Goal: Task Accomplishment & Management: Use online tool/utility

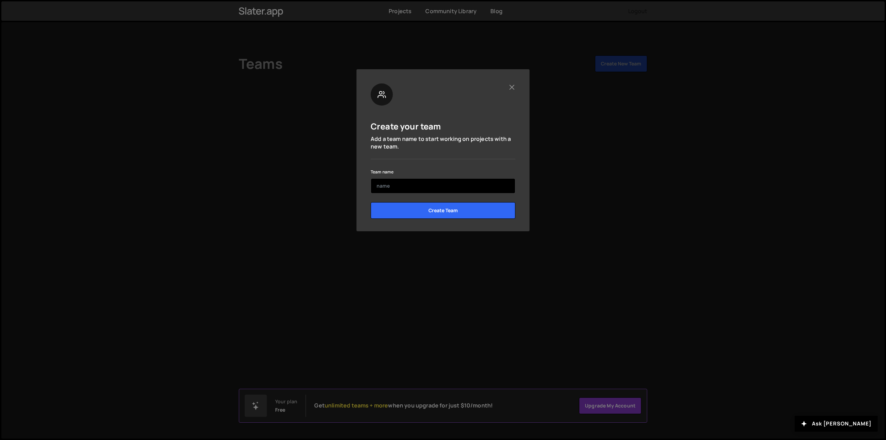
click at [436, 193] on input "text" at bounding box center [443, 185] width 145 height 15
type input "[URL]"
click at [435, 212] on input "Create Team" at bounding box center [443, 210] width 145 height 17
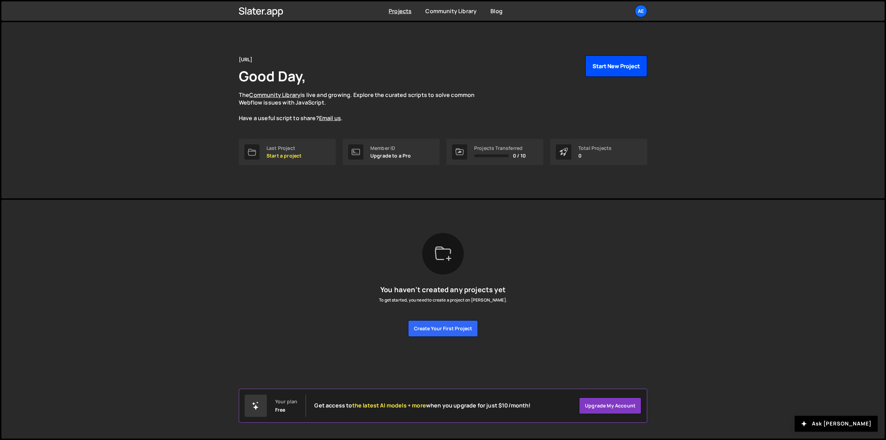
click at [631, 67] on button "Start New Project" at bounding box center [616, 65] width 62 height 21
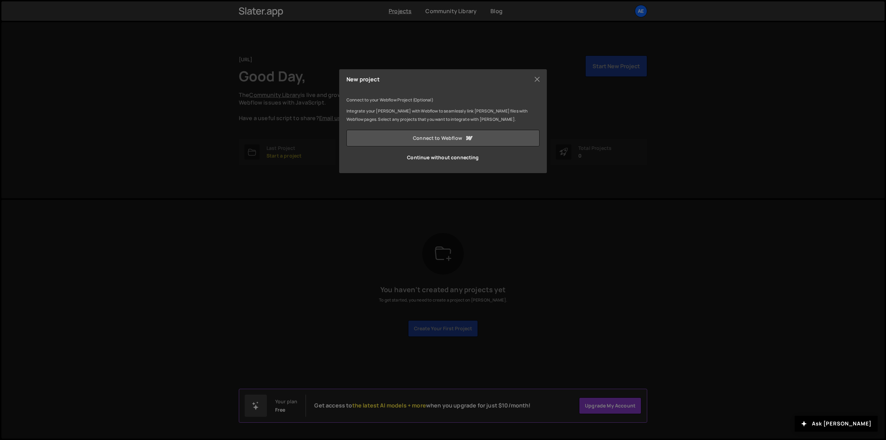
click at [497, 137] on link "Connect to Webflow" at bounding box center [442, 138] width 193 height 17
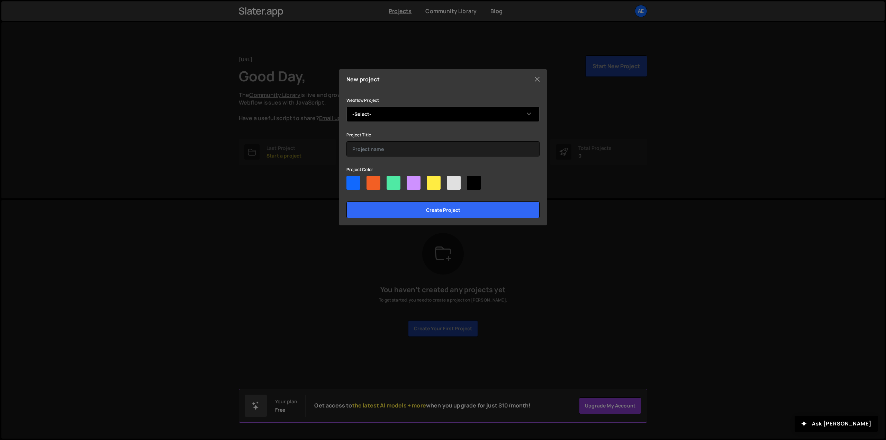
click at [519, 110] on select "-Select- Aevion [URL]" at bounding box center [442, 114] width 193 height 15
select select "68c4fe0738e00923f3a9ebfd"
click at [346, 107] on select "-Select- Aevion Aevion.ai" at bounding box center [442, 114] width 193 height 15
click at [499, 150] on input "text" at bounding box center [442, 148] width 193 height 15
click at [350, 188] on div at bounding box center [353, 183] width 14 height 14
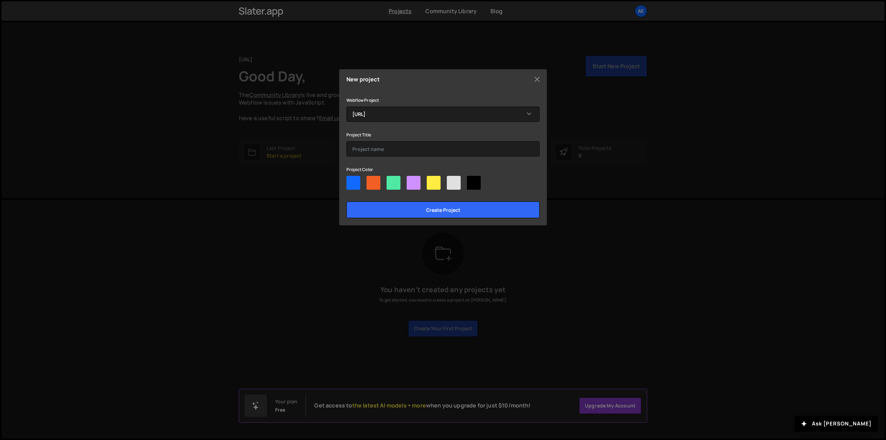
click at [350, 180] on input"] "radio" at bounding box center [348, 178] width 4 height 4
radio input"] "true"
click at [429, 213] on input "Create project" at bounding box center [442, 209] width 193 height 17
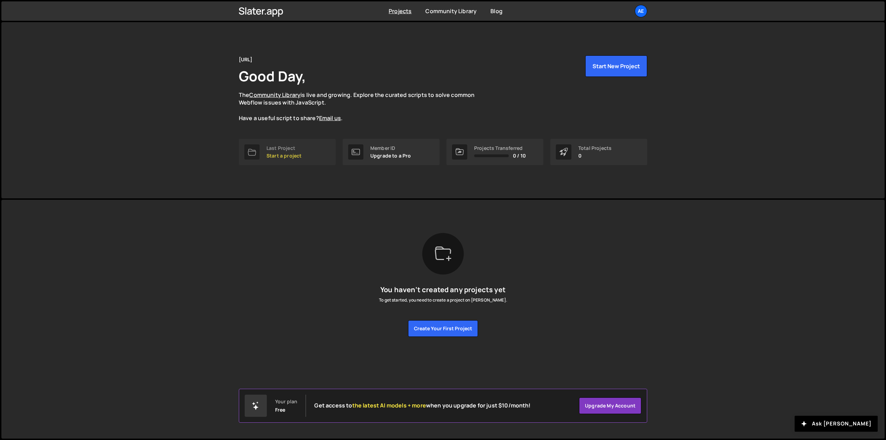
click at [276, 161] on link "Last Project Start a project" at bounding box center [287, 152] width 97 height 26
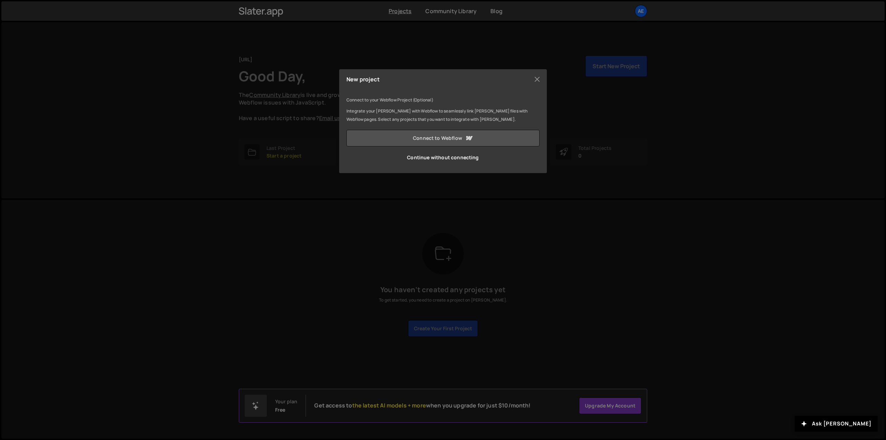
click at [430, 142] on link "Connect to Webflow" at bounding box center [442, 138] width 193 height 17
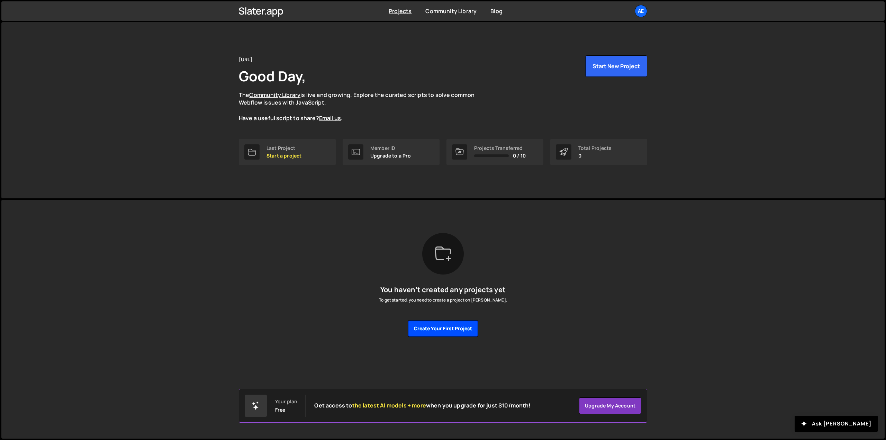
click at [464, 328] on button "Create your first project" at bounding box center [443, 328] width 70 height 17
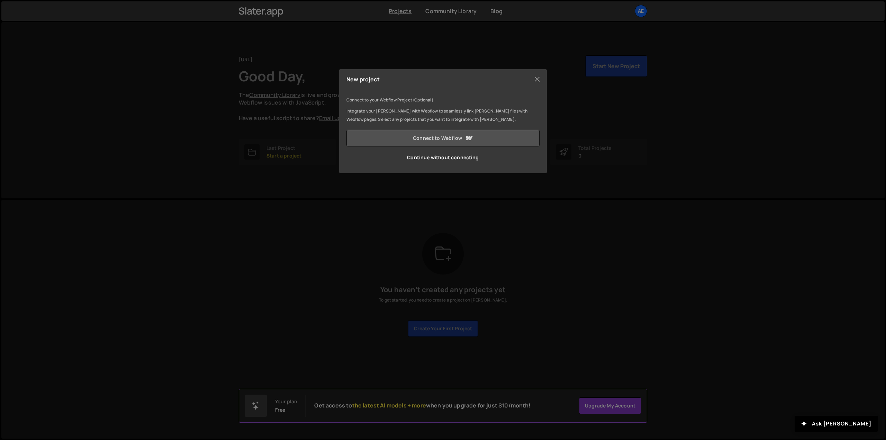
click at [461, 140] on link "Connect to Webflow" at bounding box center [442, 138] width 193 height 17
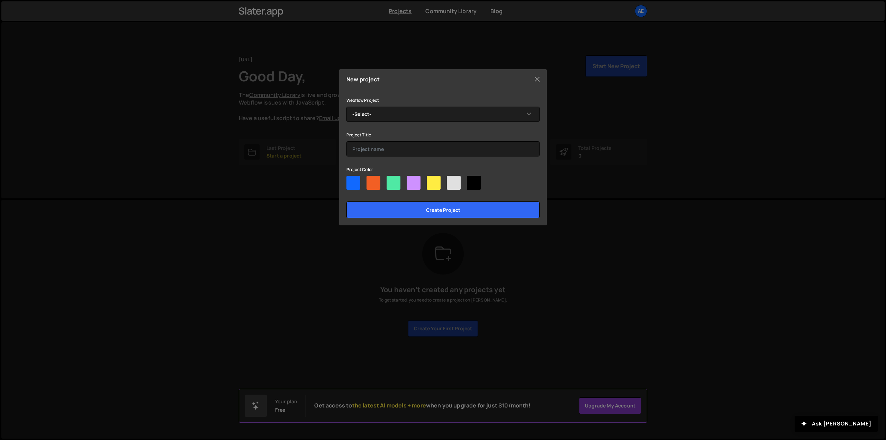
click at [359, 187] on div at bounding box center [353, 183] width 14 height 14
click at [351, 180] on input"] "radio" at bounding box center [348, 178] width 4 height 4
radio input"] "true"
click at [442, 118] on select "-Select- Aevion.ai" at bounding box center [442, 114] width 193 height 15
select select "68c4fe0738e00923f3a9ebfd"
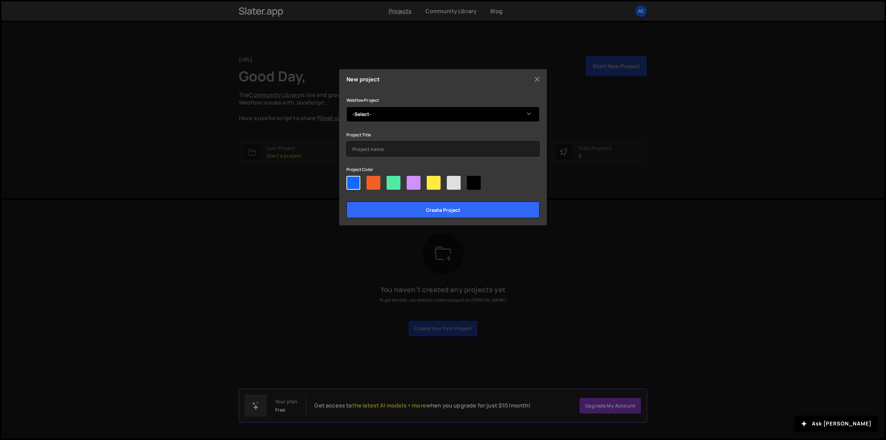
click at [346, 107] on select "-Select- Aevion.ai" at bounding box center [442, 114] width 193 height 15
click at [429, 153] on input "text" at bounding box center [442, 148] width 193 height 15
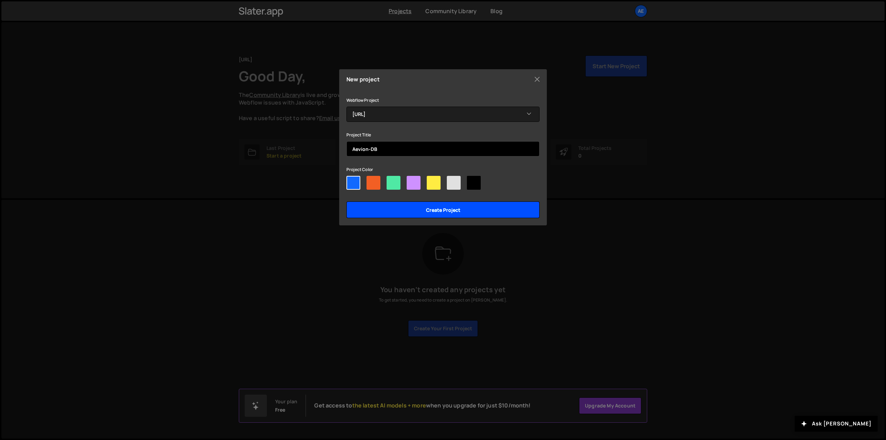
type input "Aevion-DB"
click at [435, 215] on input "Create project" at bounding box center [442, 209] width 193 height 17
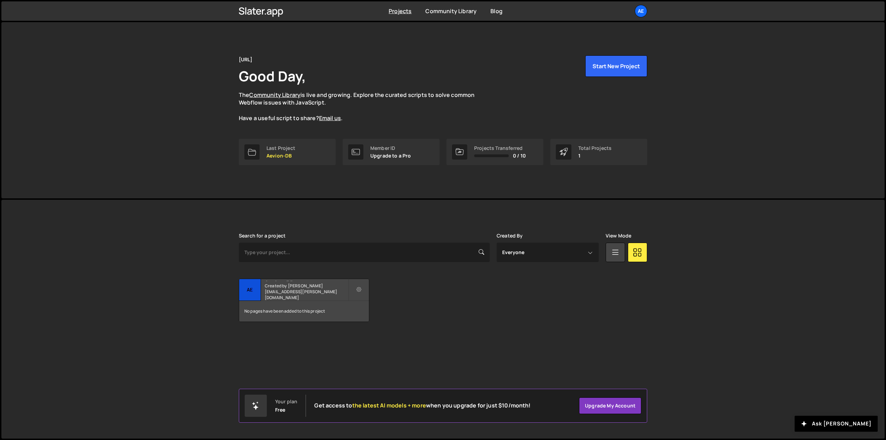
click at [288, 281] on h2 "Aevion-DB" at bounding box center [306, 280] width 83 height 2
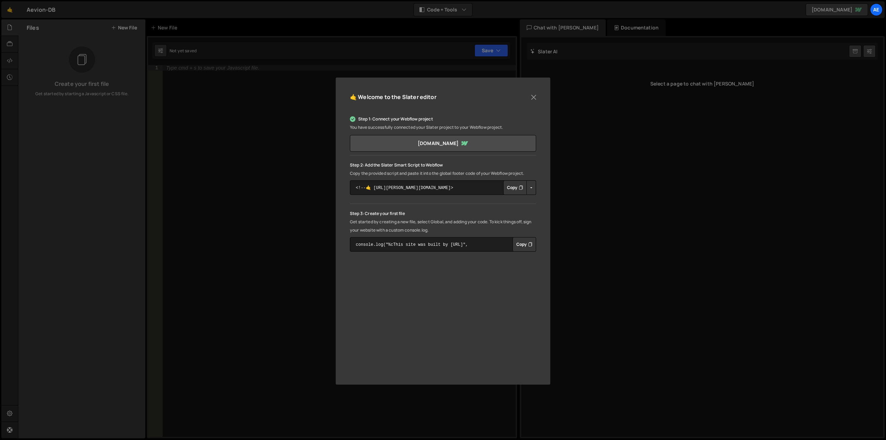
click at [536, 262] on div "🤙 Welcome to the Slater editor Step 1: Connect your Webflow project You have su…" at bounding box center [443, 231] width 215 height 307
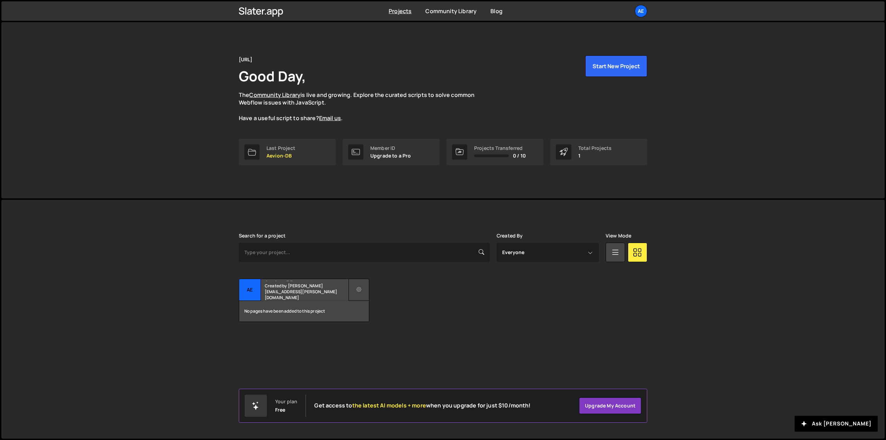
click at [362, 288] on button at bounding box center [358, 290] width 21 height 22
click at [382, 331] on link "Delete Project" at bounding box center [390, 328] width 82 height 11
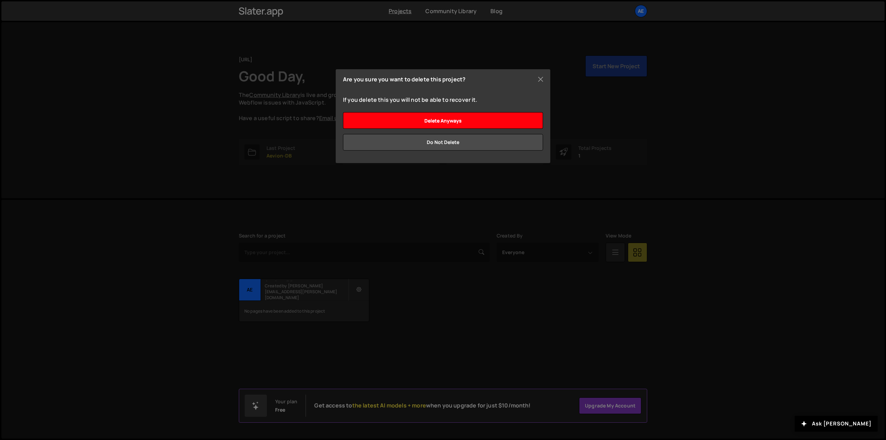
click at [473, 125] on input "Delete anyways" at bounding box center [443, 120] width 200 height 17
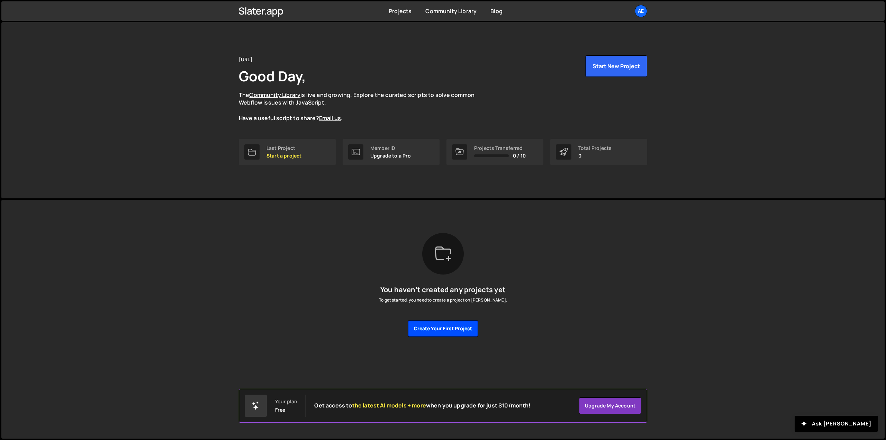
click at [453, 330] on button "Create your first project" at bounding box center [443, 328] width 70 height 17
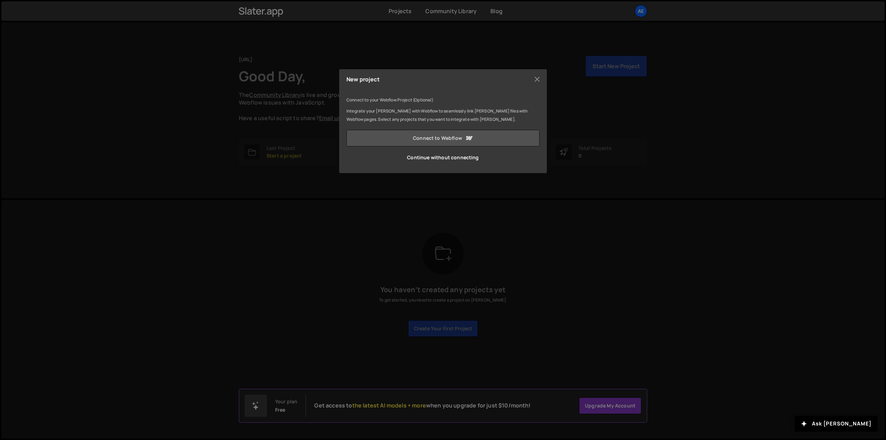
click at [451, 138] on link "Connect to Webflow" at bounding box center [442, 138] width 193 height 17
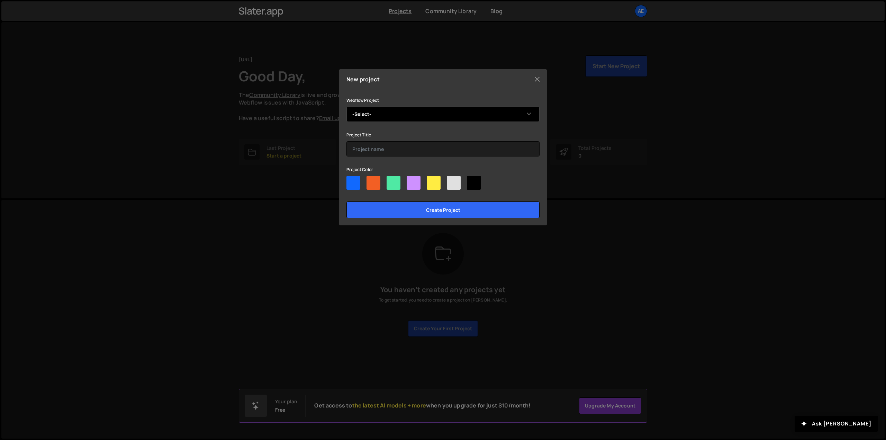
click at [481, 113] on select "-Select- Aevion [URL]" at bounding box center [442, 114] width 193 height 15
select select "68c4f2c265eb10a4056249ed"
click at [346, 107] on select "-Select- Aevion [URL]" at bounding box center [442, 114] width 193 height 15
click at [354, 179] on div at bounding box center [353, 183] width 14 height 14
click at [351, 179] on input"] "radio" at bounding box center [348, 178] width 4 height 4
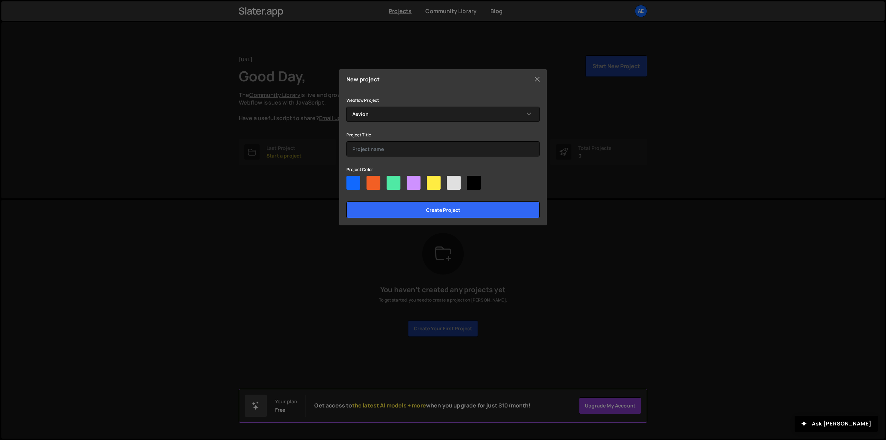
radio input"] "true"
click at [414, 216] on input "Create project" at bounding box center [442, 209] width 193 height 17
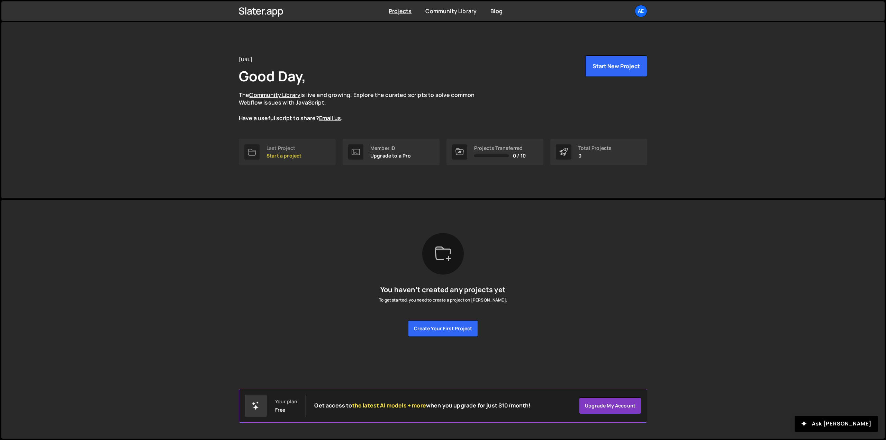
click at [294, 148] on div "Last Project" at bounding box center [283, 148] width 35 height 6
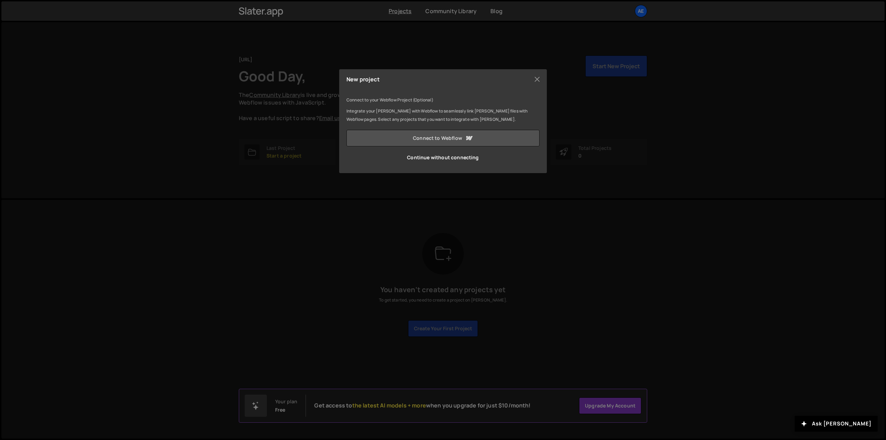
click at [473, 139] on icon at bounding box center [469, 138] width 8 height 8
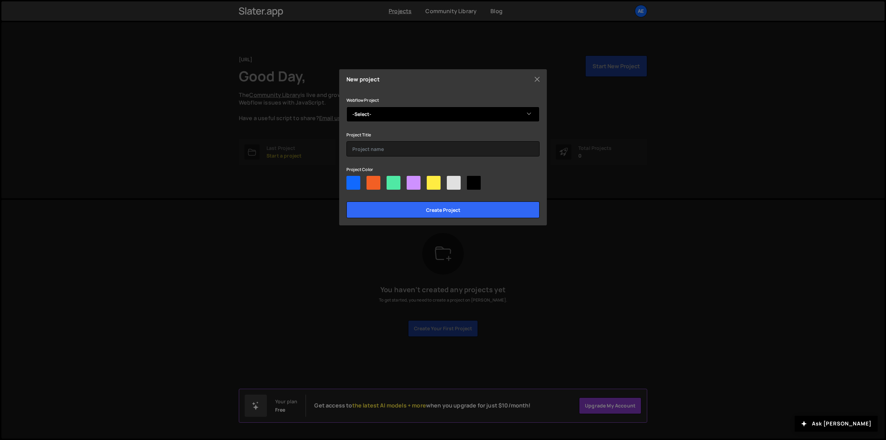
click at [412, 115] on select "-Select- Aevion [URL]" at bounding box center [442, 114] width 193 height 15
select select "68c4f2c265eb10a4056249ed"
click at [346, 107] on select "-Select- Aevion [URL]" at bounding box center [442, 114] width 193 height 15
click at [403, 146] on input "text" at bounding box center [442, 148] width 193 height 15
type input "[PERSON_NAME]"
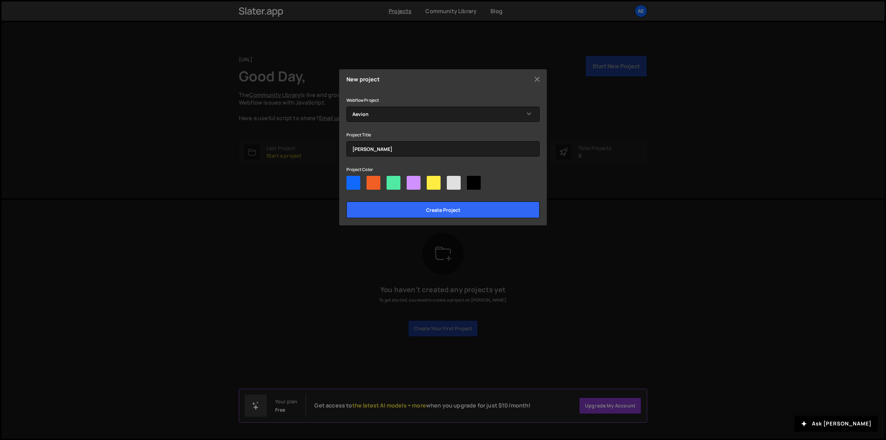
click at [355, 174] on div "Project Color" at bounding box center [442, 178] width 193 height 27
click at [355, 181] on div at bounding box center [353, 183] width 14 height 14
click at [351, 180] on input"] "radio" at bounding box center [348, 178] width 4 height 4
radio input"] "true"
click at [391, 206] on input "Create project" at bounding box center [442, 209] width 193 height 17
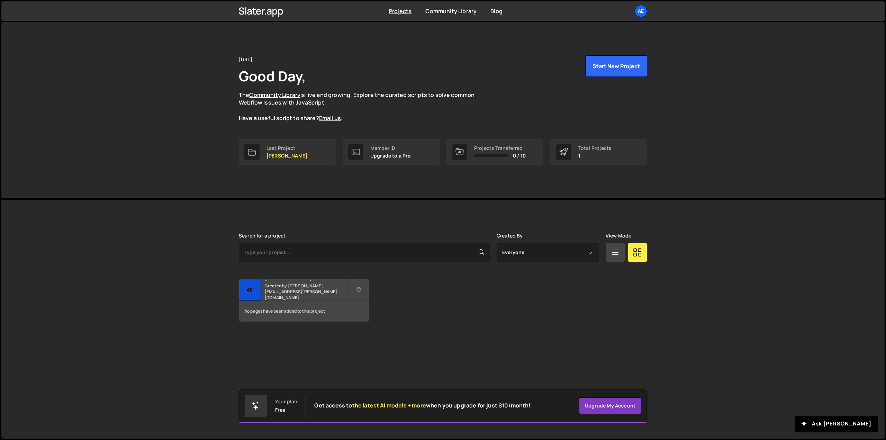
click at [311, 281] on h2 "[PERSON_NAME]" at bounding box center [306, 280] width 83 height 2
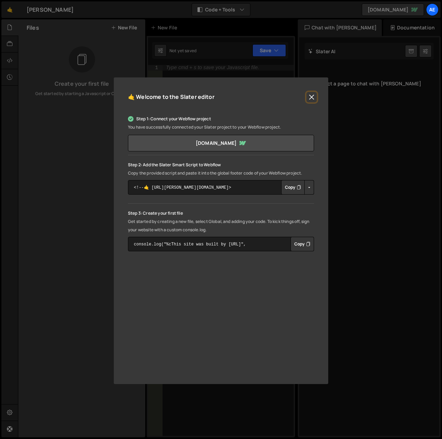
click at [312, 98] on button "Close" at bounding box center [312, 97] width 10 height 10
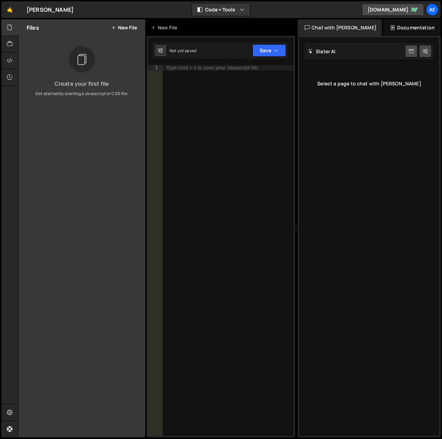
click at [119, 26] on button "New File" at bounding box center [124, 28] width 26 height 6
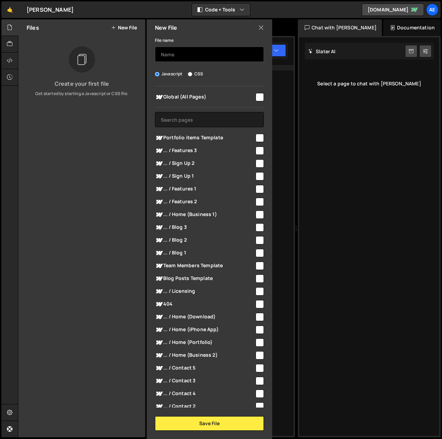
click at [212, 58] on input "text" at bounding box center [209, 54] width 109 height 15
type input "g"
type input "aevion"
click at [258, 98] on input "checkbox" at bounding box center [260, 97] width 8 height 8
checkbox input "true"
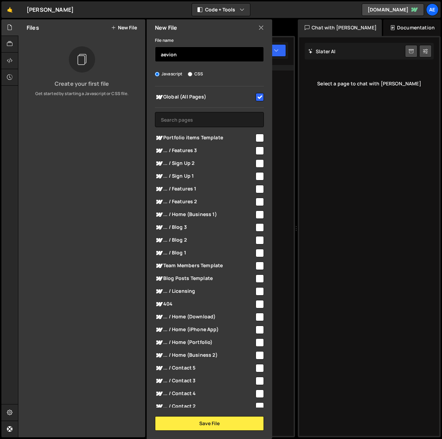
click at [206, 57] on input "aevion" at bounding box center [209, 54] width 109 height 15
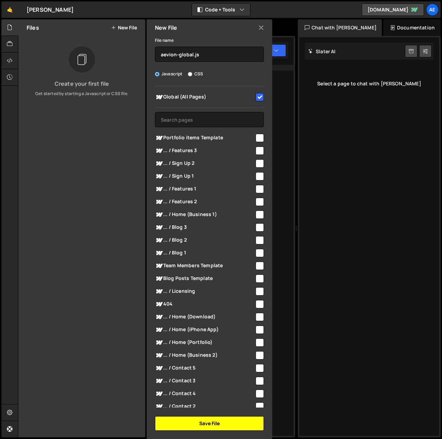
click at [226, 428] on button "Save File" at bounding box center [209, 424] width 109 height 15
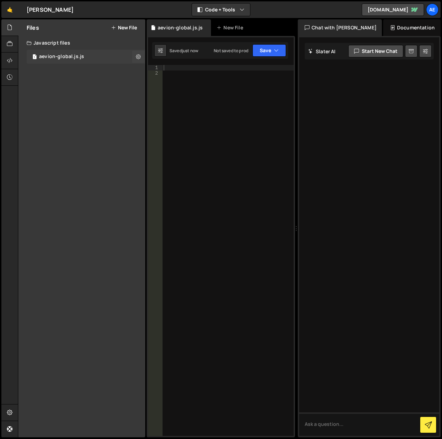
drag, startPoint x: 70, startPoint y: 55, endPoint x: 61, endPoint y: 61, distance: 10.7
click at [61, 61] on div "1 aevion-global.js.js 0" at bounding box center [86, 57] width 119 height 14
click at [61, 60] on div "aevion-global.js.js" at bounding box center [61, 57] width 45 height 6
click at [142, 58] on button at bounding box center [138, 57] width 12 height 12
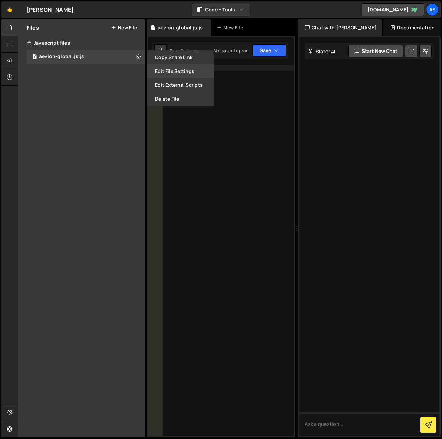
click at [165, 69] on button "Edit File Settings" at bounding box center [181, 71] width 68 height 14
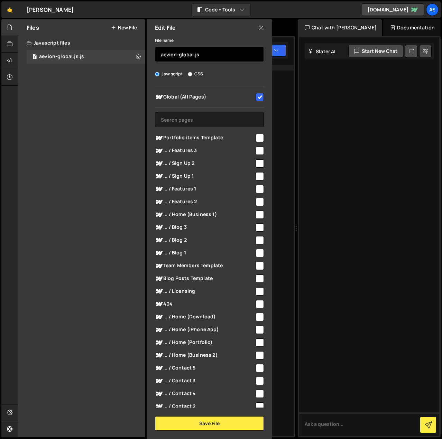
click at [208, 56] on input "aevion-global.js" at bounding box center [209, 54] width 109 height 15
type input "aevion-global"
click at [214, 431] on div "Edit File File name aevion-global Javascript CSS Global (All Pages)" at bounding box center [208, 229] width 127 height 420
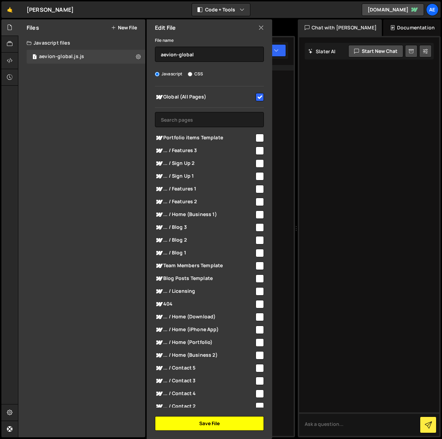
click at [216, 422] on button "Save File" at bounding box center [209, 424] width 109 height 15
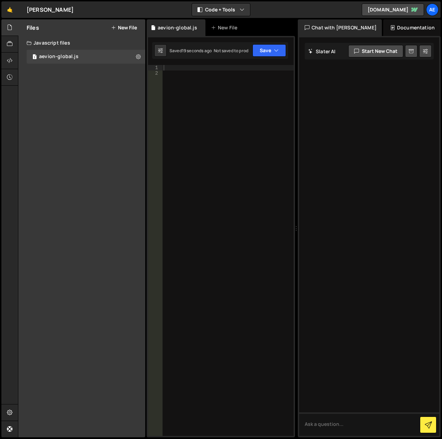
click at [184, 68] on div at bounding box center [227, 256] width 131 height 382
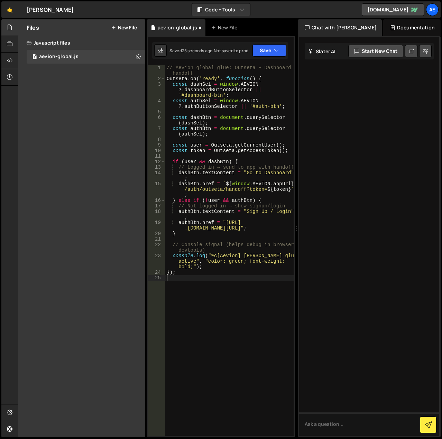
type textarea "});"
click at [270, 51] on button "Save" at bounding box center [270, 50] width 34 height 12
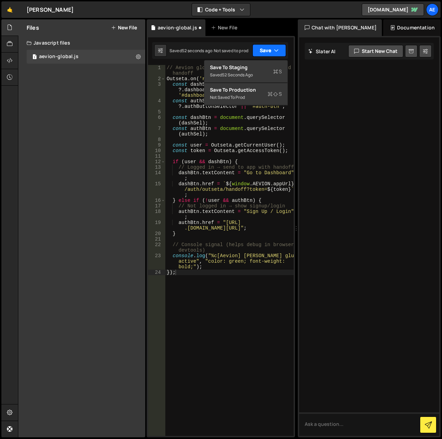
click at [268, 53] on button "Save" at bounding box center [270, 50] width 34 height 12
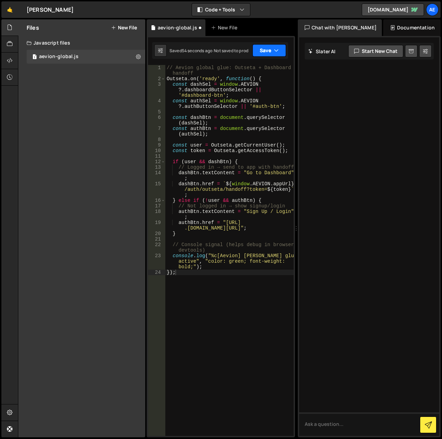
click at [279, 49] on icon "button" at bounding box center [276, 50] width 5 height 7
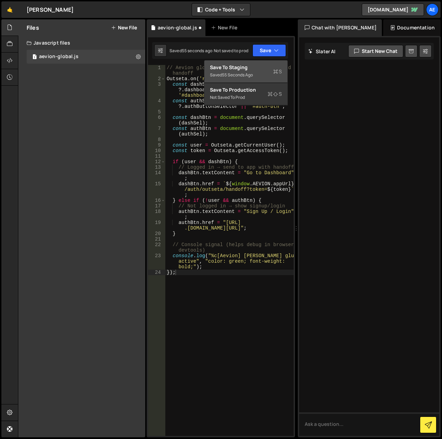
click at [244, 67] on div "Save to Staging S" at bounding box center [246, 67] width 72 height 7
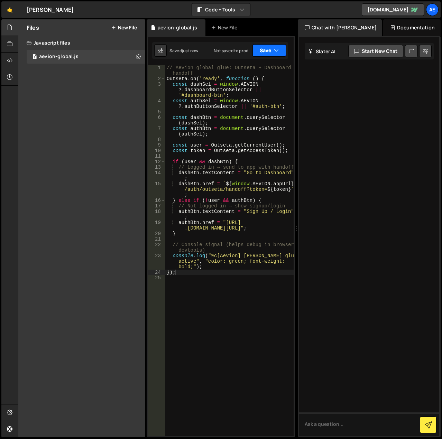
click at [282, 50] on button "Save" at bounding box center [270, 50] width 34 height 12
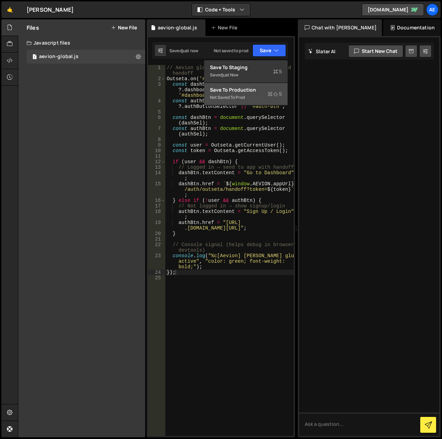
click at [221, 96] on div "Not saved to prod" at bounding box center [246, 97] width 72 height 8
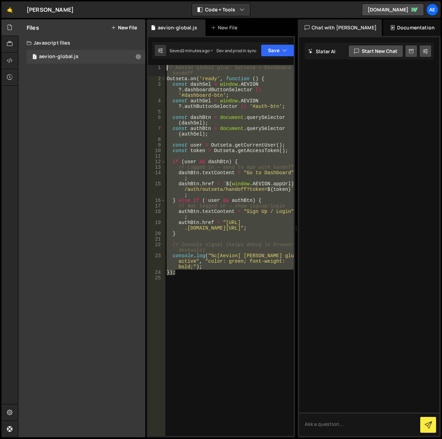
drag, startPoint x: 187, startPoint y: 274, endPoint x: 159, endPoint y: 64, distance: 211.5
click at [159, 64] on div "1 Type cmd + s to save your Javascript file. הההההההההההההההההההההההההההההההההה…" at bounding box center [221, 237] width 148 height 402
type textarea "// Aevion global glue: Outseta + Dashboard handoff Outseta.on('ready', function…"
paste textarea
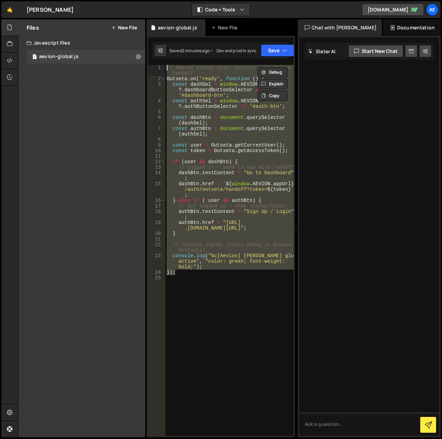
scroll to position [155, 0]
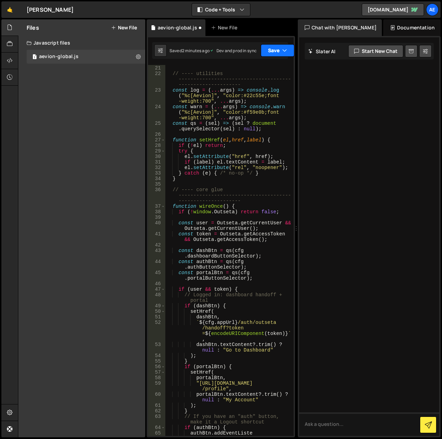
click at [275, 54] on button "Save" at bounding box center [278, 50] width 34 height 12
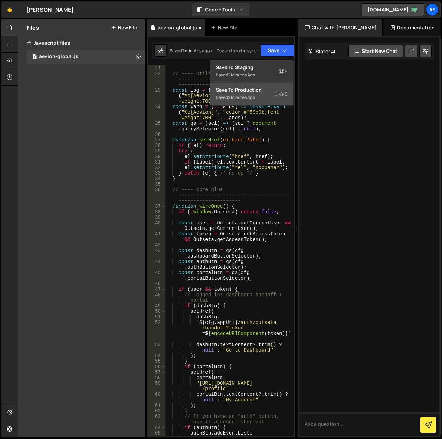
click at [252, 90] on div "Save to Production S" at bounding box center [252, 90] width 72 height 7
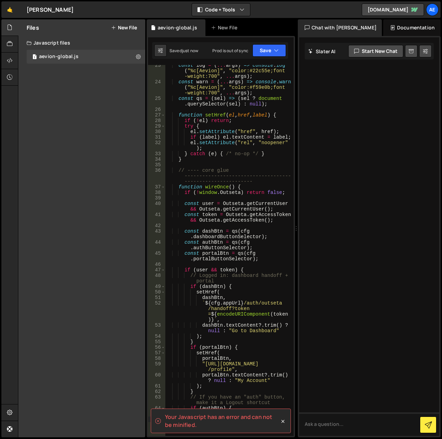
scroll to position [102, 0]
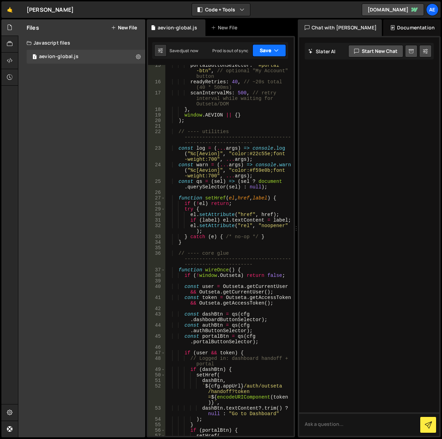
click at [263, 48] on button "Save" at bounding box center [270, 50] width 34 height 12
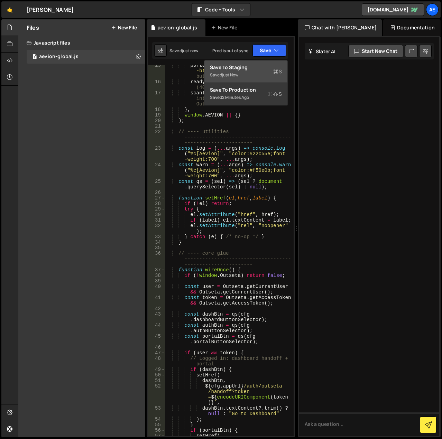
click at [248, 70] on div "Save to Staging S" at bounding box center [246, 67] width 72 height 7
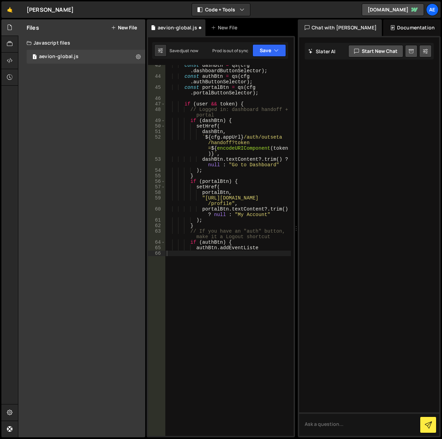
scroll to position [352, 0]
click at [267, 55] on button "Save" at bounding box center [270, 50] width 34 height 12
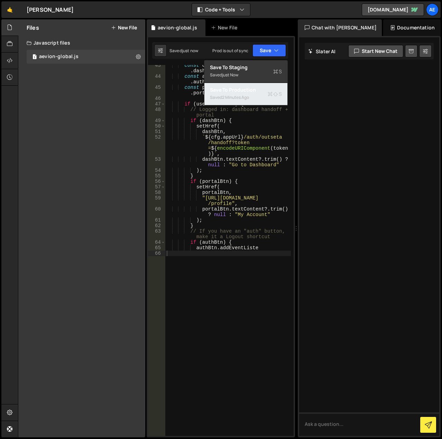
click at [248, 91] on div "Save to Production S" at bounding box center [246, 90] width 72 height 7
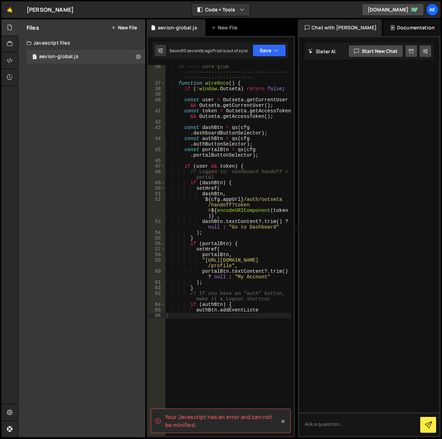
scroll to position [289, 0]
click at [251, 417] on spa "Your Javascript has an error and can not be minified." at bounding box center [222, 421] width 115 height 16
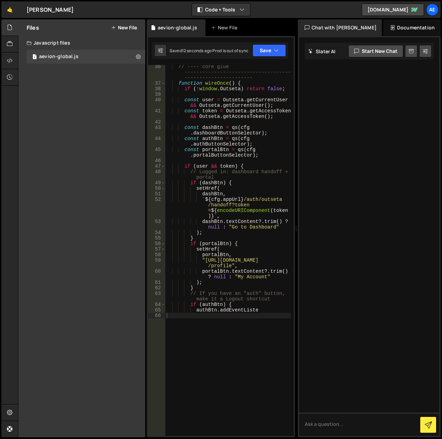
drag, startPoint x: 239, startPoint y: 425, endPoint x: 173, endPoint y: 395, distance: 72.6
click at [263, 53] on button "Save" at bounding box center [270, 50] width 34 height 12
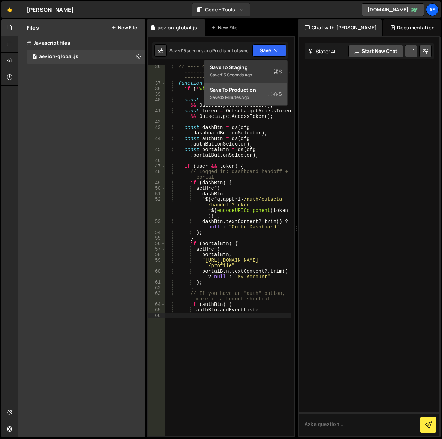
click at [251, 93] on div "Save to Production S" at bounding box center [246, 90] width 72 height 7
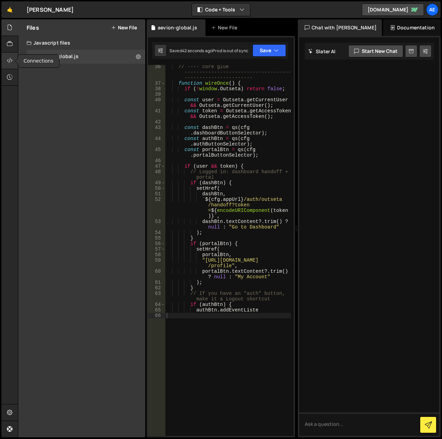
click at [11, 61] on icon at bounding box center [10, 61] width 6 height 8
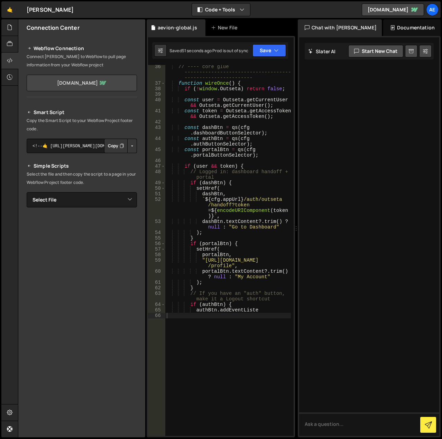
click at [66, 89] on link "[DOMAIN_NAME]" at bounding box center [82, 83] width 110 height 17
click at [257, 317] on div "// ---- core glue ------------------------------------ ----------------------- …" at bounding box center [228, 260] width 126 height 393
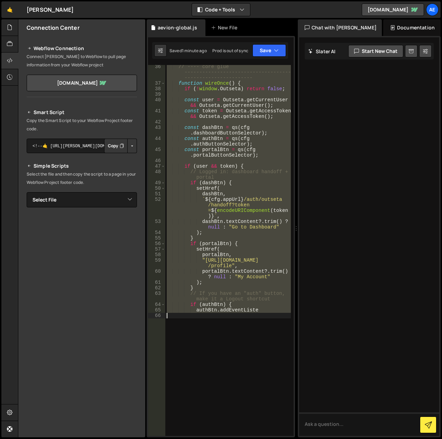
type textarea "authBtn.addEventListe"
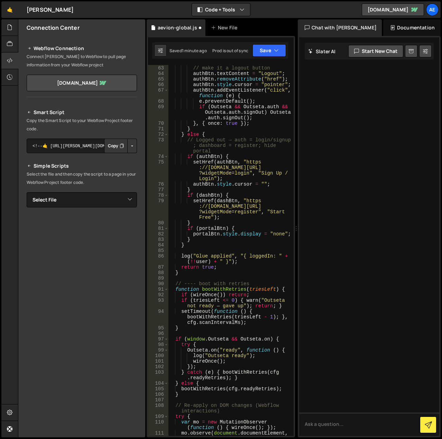
scroll to position [548, 0]
click at [263, 50] on button "Save" at bounding box center [270, 50] width 34 height 12
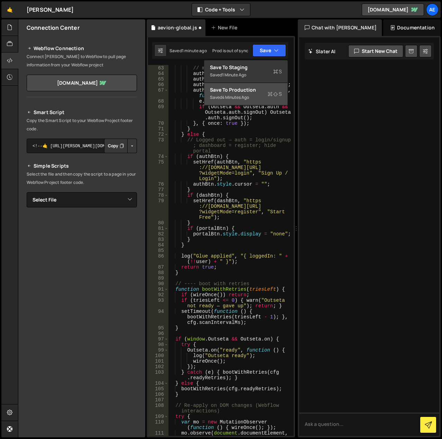
click at [255, 92] on div "Save to Production S" at bounding box center [246, 90] width 72 height 7
type textarea "// Re-apply on DOM changes (Webflow interactions)"
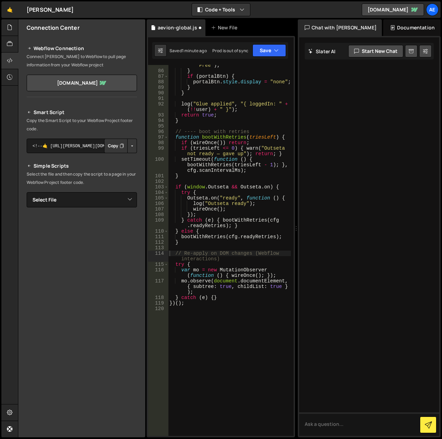
scroll to position [722, 0]
click at [6, 27] on div at bounding box center [9, 27] width 17 height 17
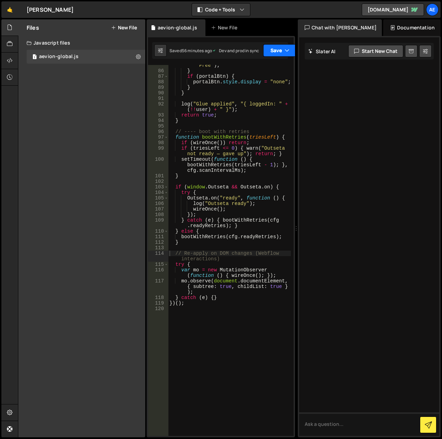
click at [278, 53] on button "Save" at bounding box center [280, 50] width 34 height 12
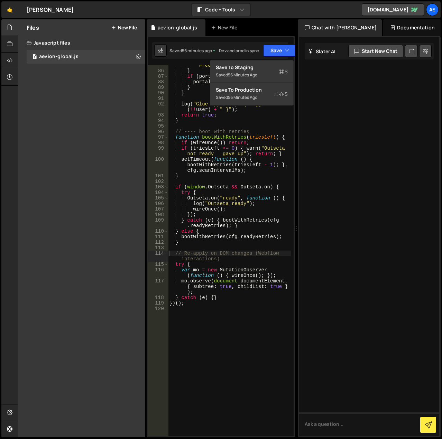
click at [335, 158] on div at bounding box center [369, 236] width 140 height 399
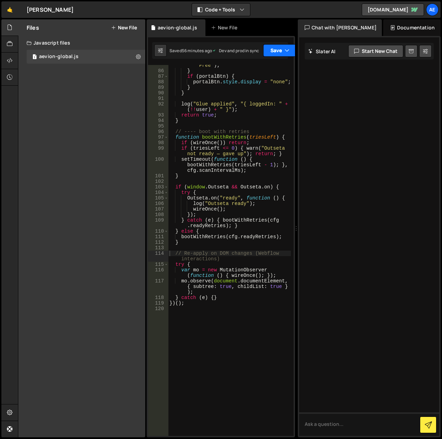
click at [287, 53] on button "Save" at bounding box center [280, 50] width 34 height 12
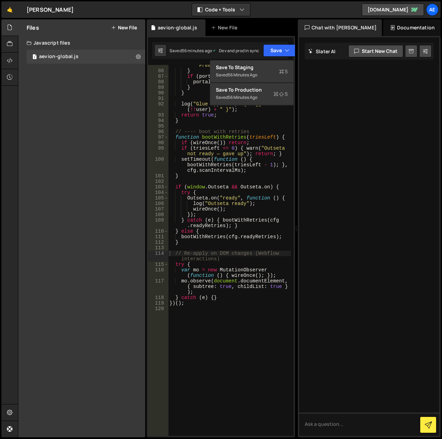
click at [99, 145] on div "Files New File Create your first file Get started by starting a Javascript or C…" at bounding box center [81, 228] width 127 height 418
